Goal: Navigation & Orientation: Find specific page/section

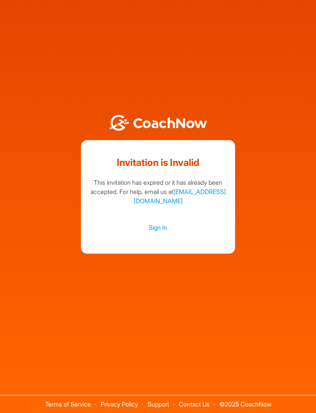
click at [165, 233] on link "Sign In" at bounding box center [158, 228] width 139 height 10
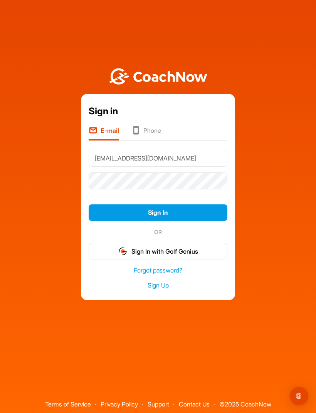
type input "[EMAIL_ADDRESS][DOMAIN_NAME]"
click at [182, 221] on button "Sign In" at bounding box center [158, 213] width 139 height 17
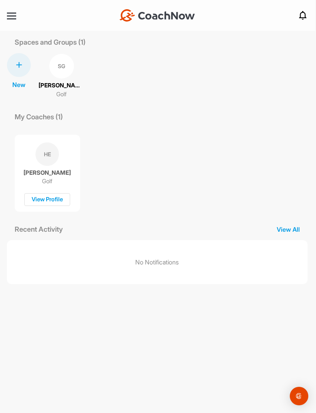
click at [12, 16] on div at bounding box center [11, 15] width 9 height 1
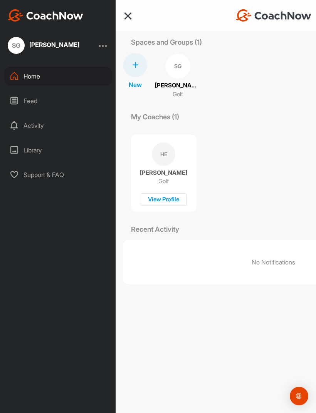
click at [28, 104] on div "Feed" at bounding box center [58, 100] width 108 height 19
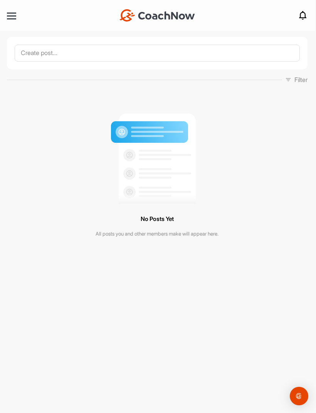
click at [15, 12] on div at bounding box center [11, 15] width 9 height 9
click at [12, 16] on div at bounding box center [11, 15] width 9 height 1
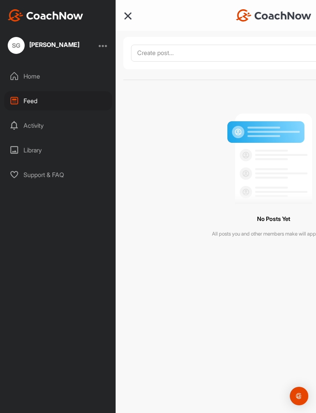
click at [29, 75] on div "Home" at bounding box center [58, 76] width 108 height 19
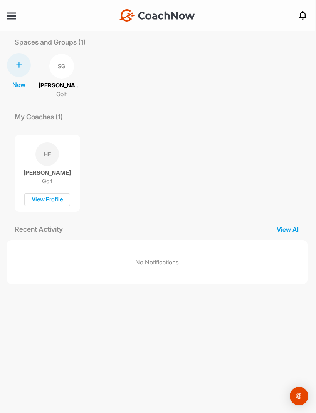
click at [10, 14] on div at bounding box center [11, 16] width 9 height 6
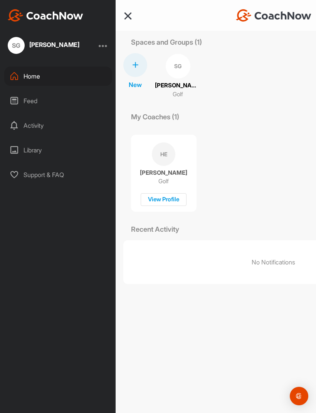
click at [29, 106] on div "Feed" at bounding box center [58, 100] width 108 height 19
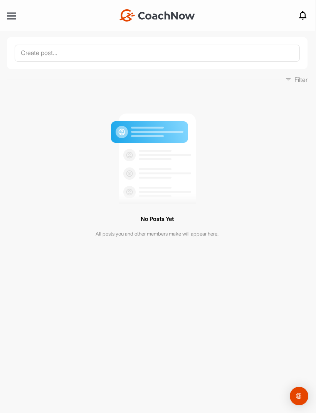
click at [10, 11] on div at bounding box center [11, 15] width 9 height 9
click at [10, 14] on div at bounding box center [11, 16] width 9 height 6
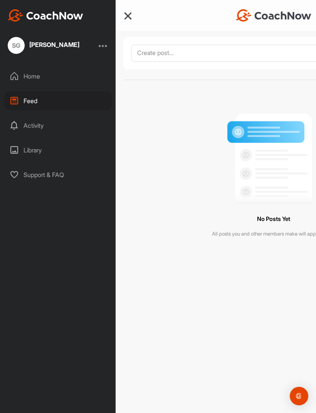
click at [36, 129] on div "Activity" at bounding box center [58, 125] width 108 height 19
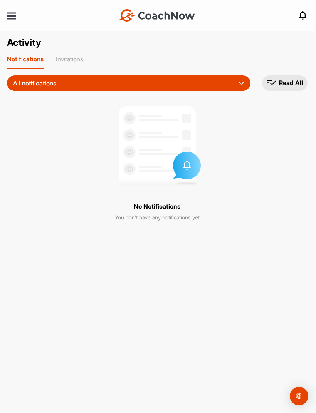
click at [13, 15] on div at bounding box center [11, 15] width 9 height 1
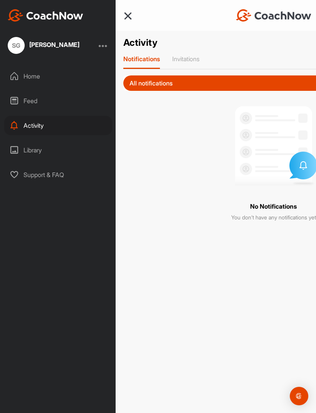
click at [29, 154] on div "Library" at bounding box center [58, 150] width 108 height 19
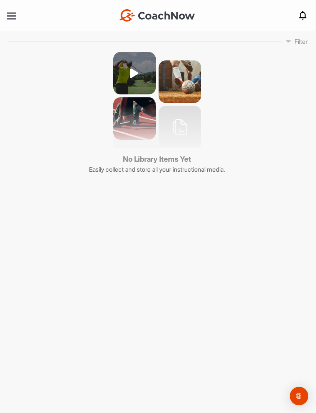
click at [8, 17] on div at bounding box center [11, 16] width 9 height 6
